Goal: Transaction & Acquisition: Purchase product/service

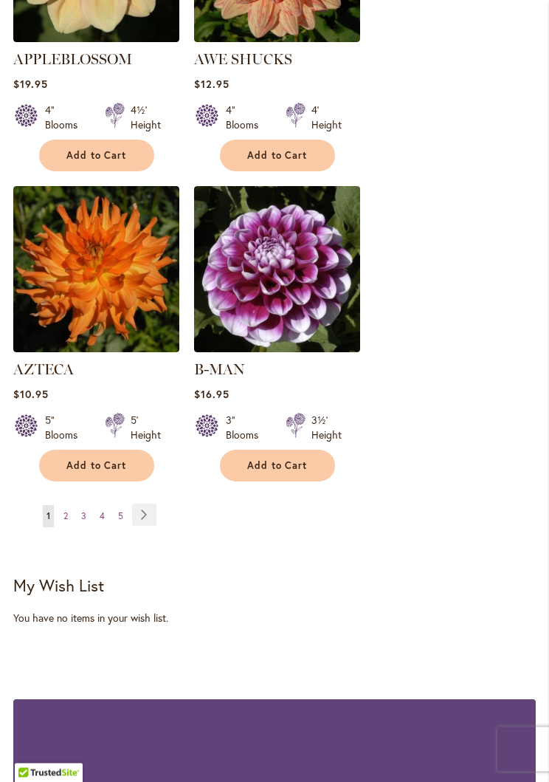
scroll to position [2624, 0]
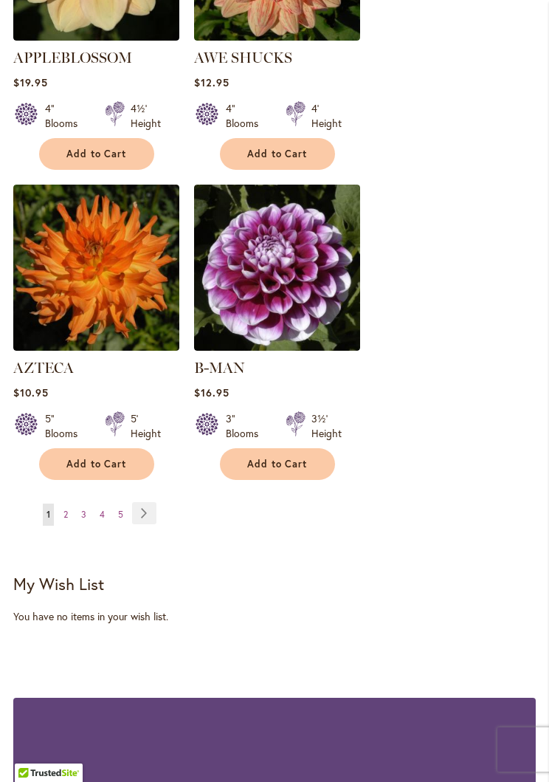
click at [146, 502] on link "Page Next" at bounding box center [144, 513] width 24 height 22
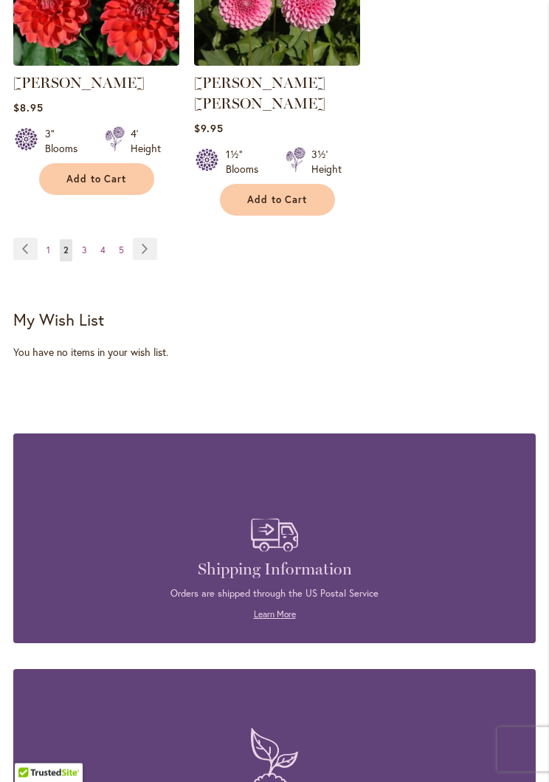
scroll to position [2889, 0]
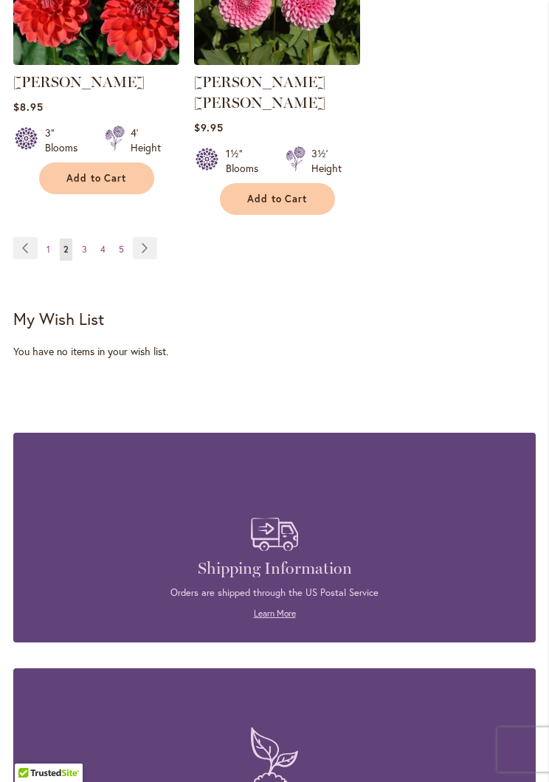
click at [151, 237] on link "Page Next" at bounding box center [145, 248] width 24 height 22
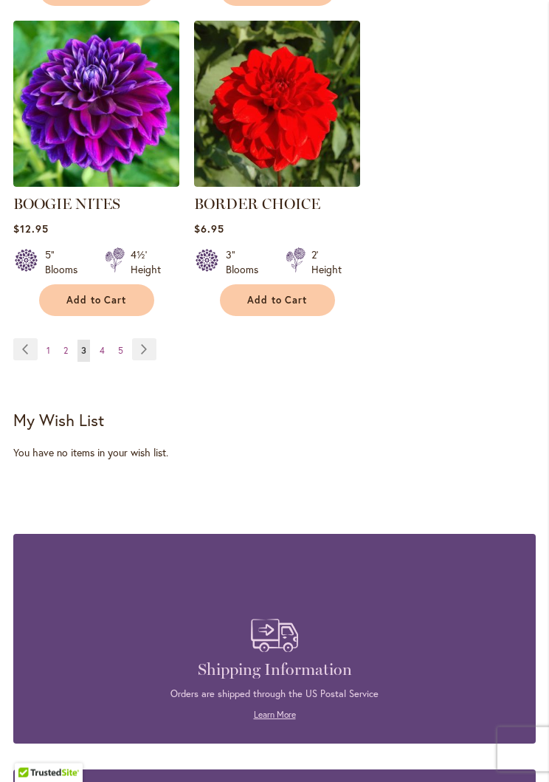
scroll to position [2757, 0]
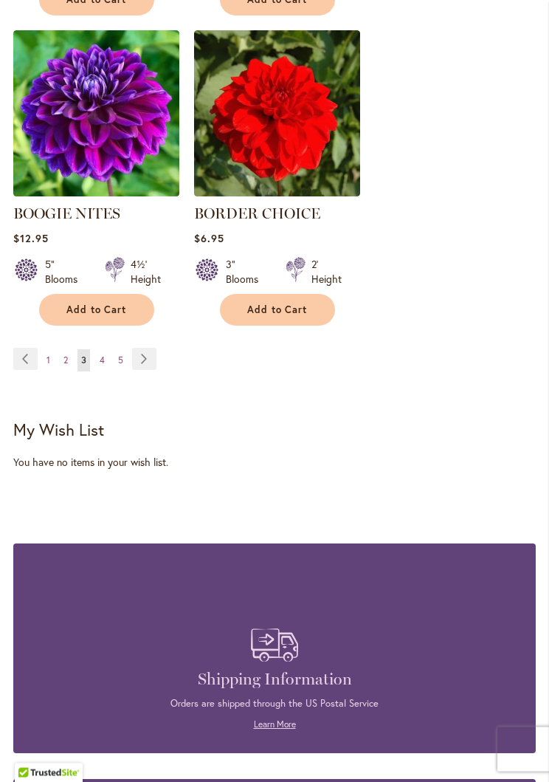
click at [145, 359] on link "Page Next" at bounding box center [144, 359] width 24 height 22
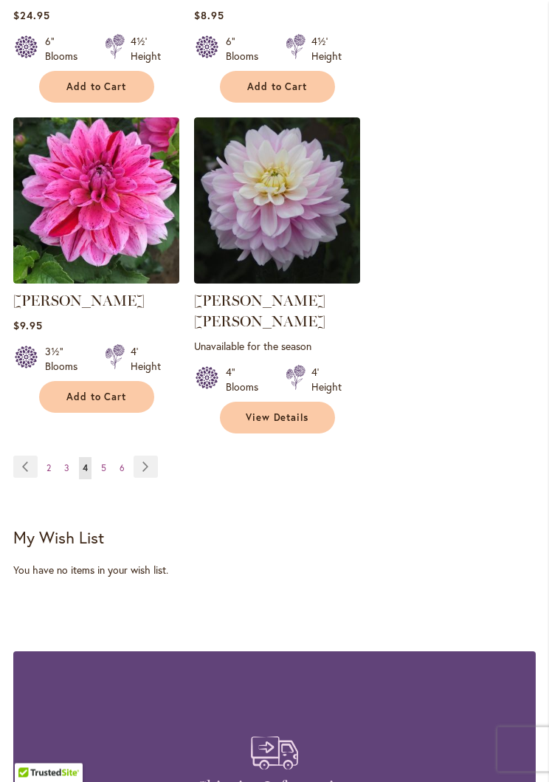
scroll to position [2688, 0]
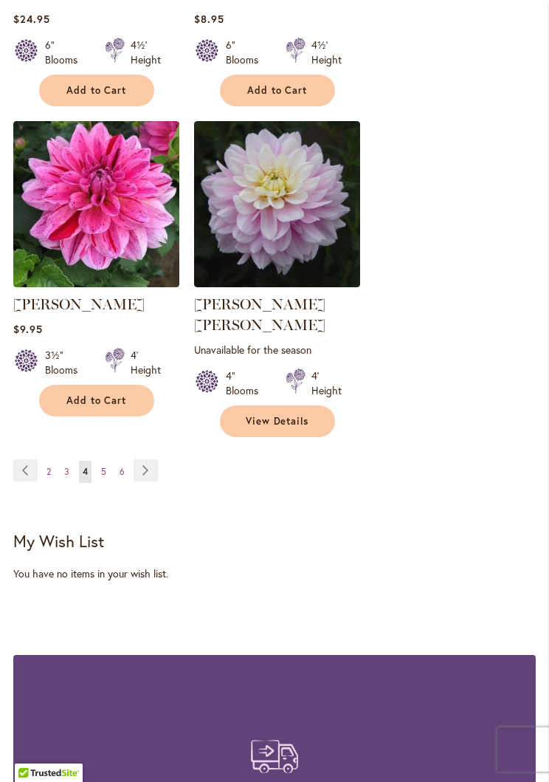
click at [156, 459] on link "Page Next" at bounding box center [146, 470] width 24 height 22
